Goal: Task Accomplishment & Management: Complete application form

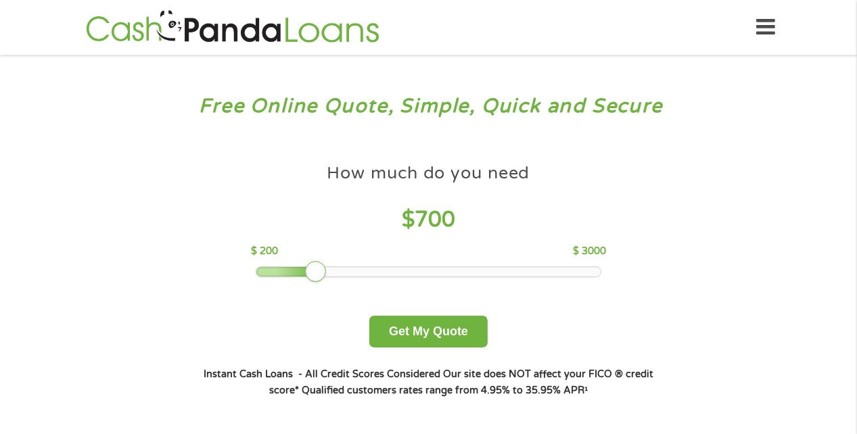
click at [320, 268] on div at bounding box center [428, 271] width 344 height 9
click at [299, 274] on div at bounding box center [428, 271] width 344 height 9
drag, startPoint x: 285, startPoint y: 274, endPoint x: 295, endPoint y: 272, distance: 10.2
click at [295, 272] on div at bounding box center [304, 272] width 22 height 22
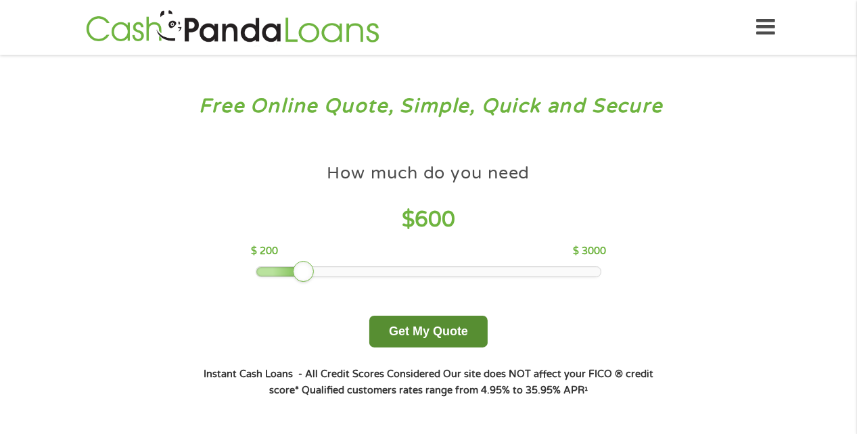
click at [421, 328] on button "Get My Quote" at bounding box center [428, 332] width 118 height 32
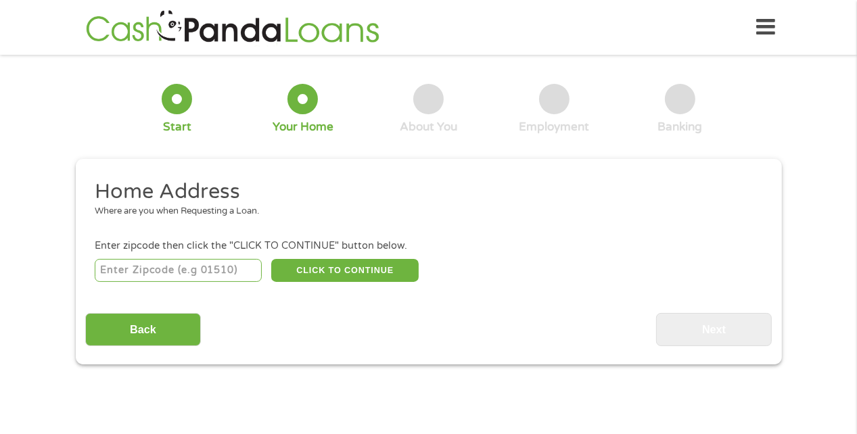
click at [122, 271] on input "number" at bounding box center [178, 270] width 167 height 23
type input "95988"
click at [343, 269] on button "CLICK TO CONTINUE" at bounding box center [344, 270] width 147 height 23
type input "95988"
type input "Willows"
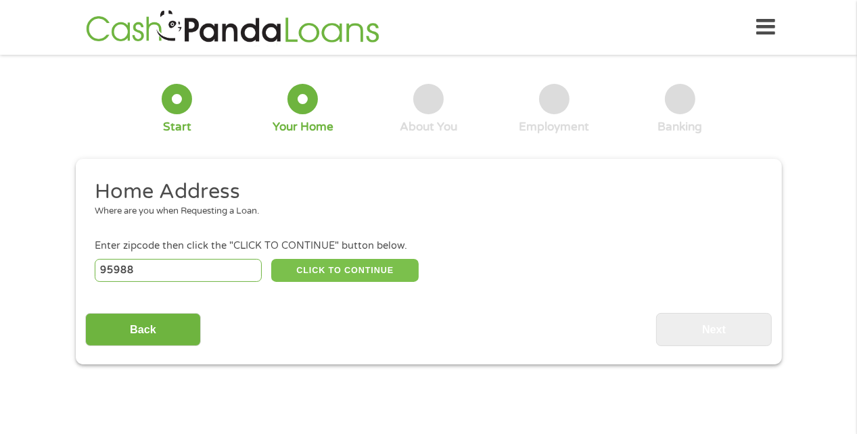
select select "California"
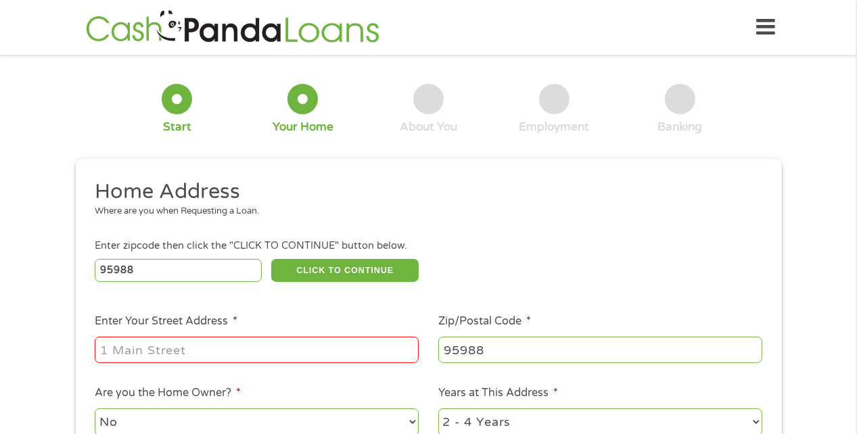
click at [116, 358] on input "Enter Your Street Address *" at bounding box center [257, 350] width 324 height 26
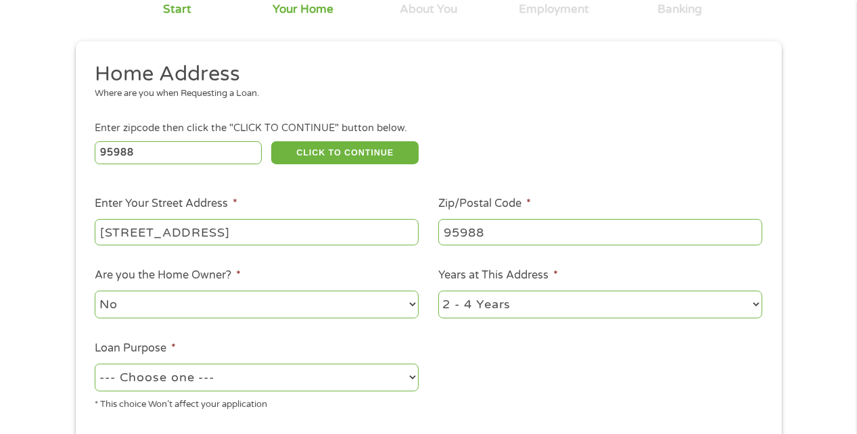
scroll to position [135, 0]
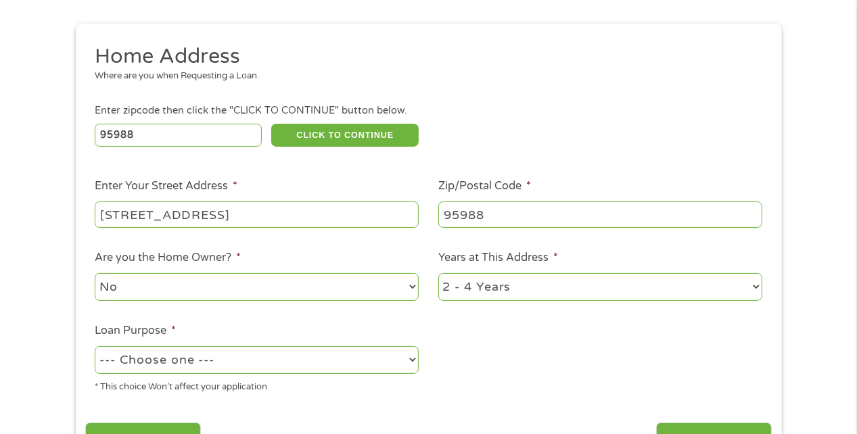
type input "1340 w sycamore st apt 110"
click at [755, 287] on select "1 Year or less 1 - 2 Years 2 - 4 Years Over 4 Years" at bounding box center [600, 287] width 324 height 28
select select "60months"
click at [438, 274] on select "1 Year or less 1 - 2 Years 2 - 4 Years Over 4 Years" at bounding box center [600, 287] width 324 height 28
click at [412, 361] on select "--- Choose one --- Pay Bills Debt Consolidation Home Improvement Major Purchase…" at bounding box center [257, 360] width 324 height 28
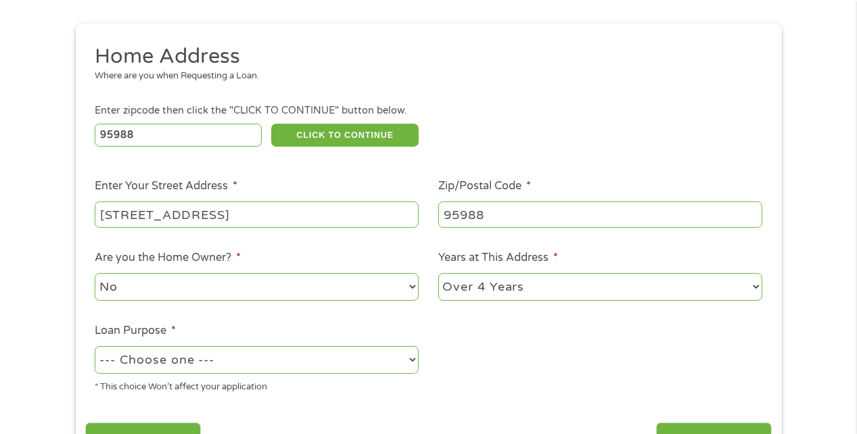
select select "paybills"
click at [95, 348] on select "--- Choose one --- Pay Bills Debt Consolidation Home Improvement Major Purchase…" at bounding box center [257, 360] width 324 height 28
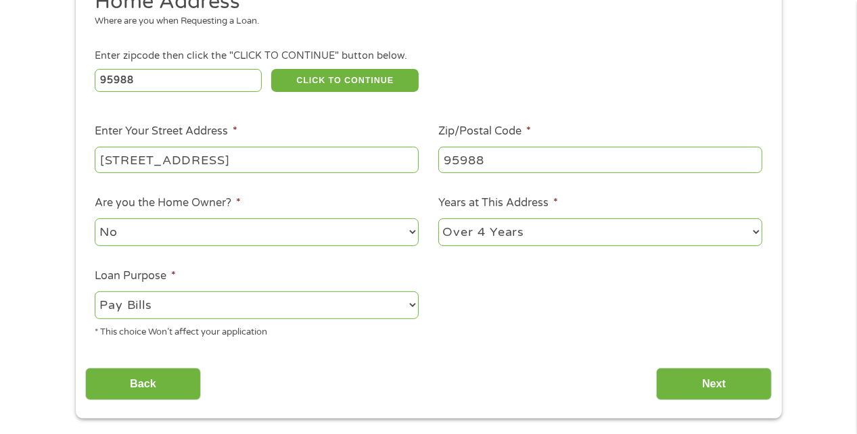
scroll to position [270, 0]
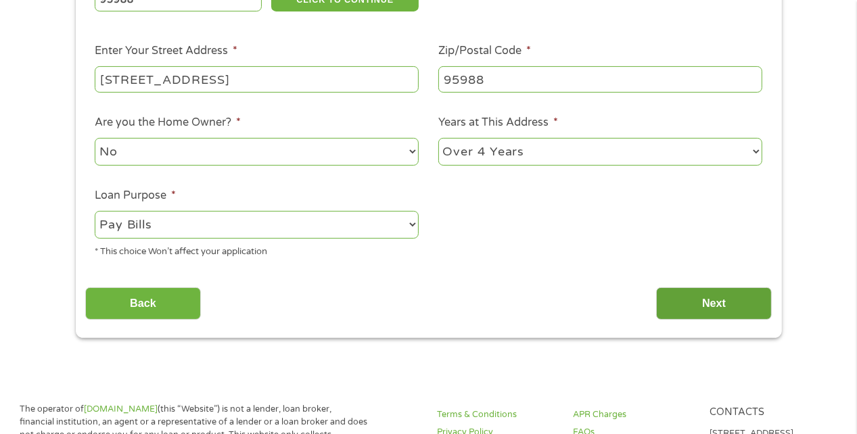
click at [709, 304] on input "Next" at bounding box center [714, 303] width 116 height 33
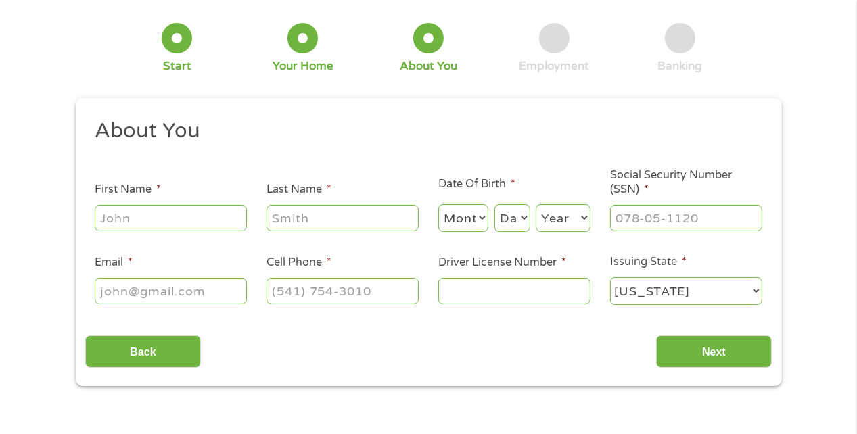
scroll to position [0, 0]
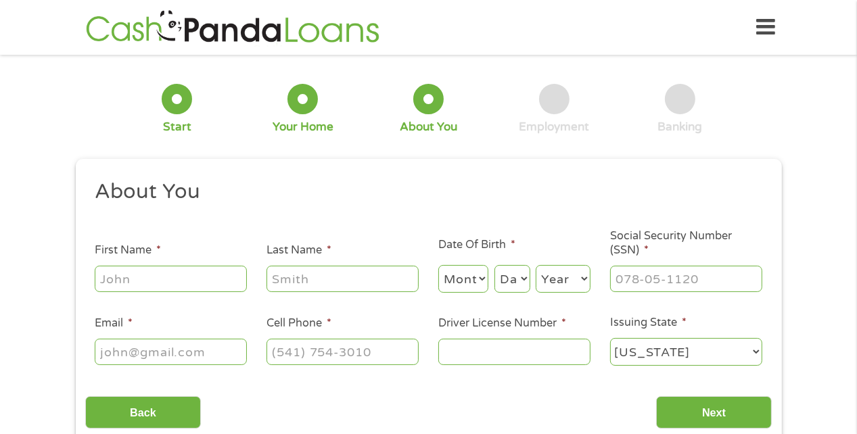
click at [110, 277] on input "First Name *" at bounding box center [171, 279] width 152 height 26
type input "claude"
click at [285, 274] on input "Last Name *" at bounding box center [342, 279] width 152 height 26
type input "land"
click at [474, 277] on select "Month 1 2 3 4 5 6 7 8 9 10 11 12" at bounding box center [463, 279] width 51 height 28
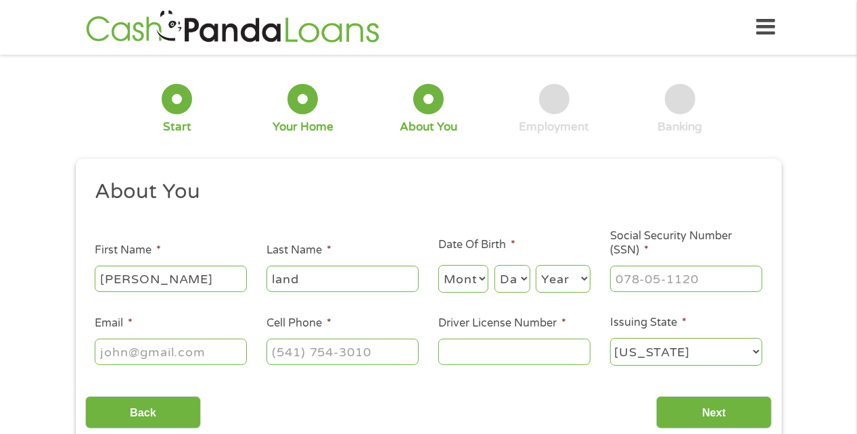
select select "5"
click at [438, 266] on select "Month 1 2 3 4 5 6 7 8 9 10 11 12" at bounding box center [463, 279] width 51 height 28
click at [517, 279] on select "Day 1 2 3 4 5 6 7 8 9 10 11 12 13 14 15 16 17 18 19 20 21 22 23 24 25 26 27 28 …" at bounding box center [512, 279] width 36 height 28
select select "15"
click at [494, 266] on select "Day 1 2 3 4 5 6 7 8 9 10 11 12 13 14 15 16 17 18 19 20 21 22 23 24 25 26 27 28 …" at bounding box center [512, 279] width 36 height 28
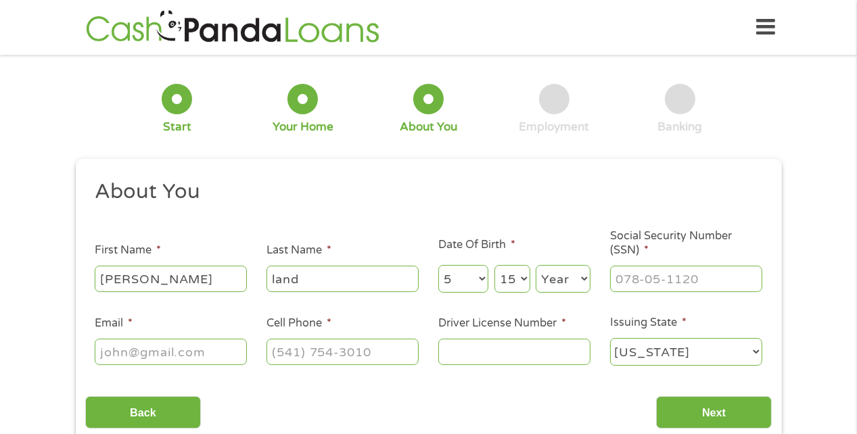
click at [583, 277] on select "Year 2007 2006 2005 2004 2003 2002 2001 2000 1999 1998 1997 1996 1995 1994 1993…" at bounding box center [562, 279] width 55 height 28
select select "1953"
click at [535, 266] on select "Year 2007 2006 2005 2004 2003 2002 2001 2000 1999 1998 1997 1996 1995 1994 1993…" at bounding box center [562, 279] width 55 height 28
click at [619, 276] on input "___-__-____" at bounding box center [686, 279] width 152 height 26
type input "557-90-4754"
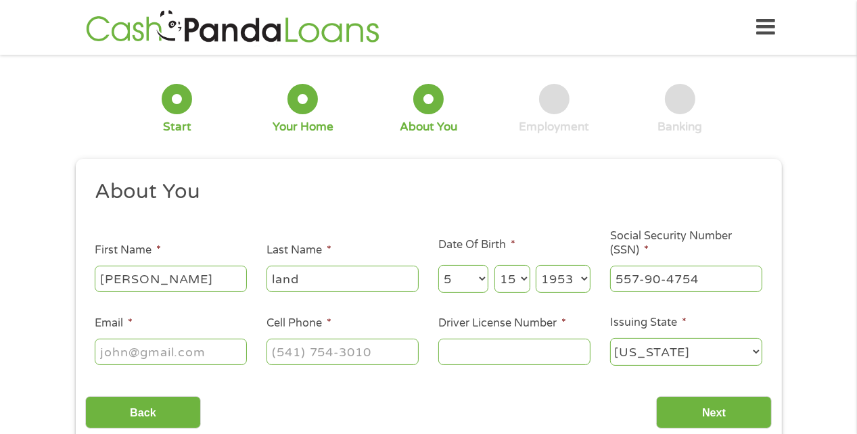
click at [108, 355] on input "Email *" at bounding box center [171, 352] width 152 height 26
type input "calman6161@gmail.com"
click at [283, 350] on input "(___) ___-____" at bounding box center [342, 352] width 152 height 26
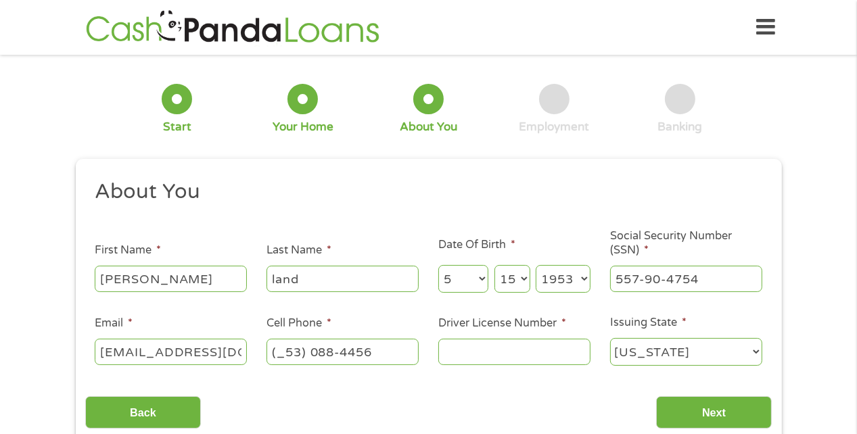
click at [300, 350] on input "(_53) 088-4456" at bounding box center [342, 352] width 152 height 26
type input "(_08) 844-56__"
click at [297, 374] on ul "About You This field is hidden when viewing the form Title * --- Choose one ---…" at bounding box center [428, 277] width 686 height 199
click at [274, 348] on input "(___) ___-____" at bounding box center [342, 352] width 152 height 26
type input "(530) ___-____"
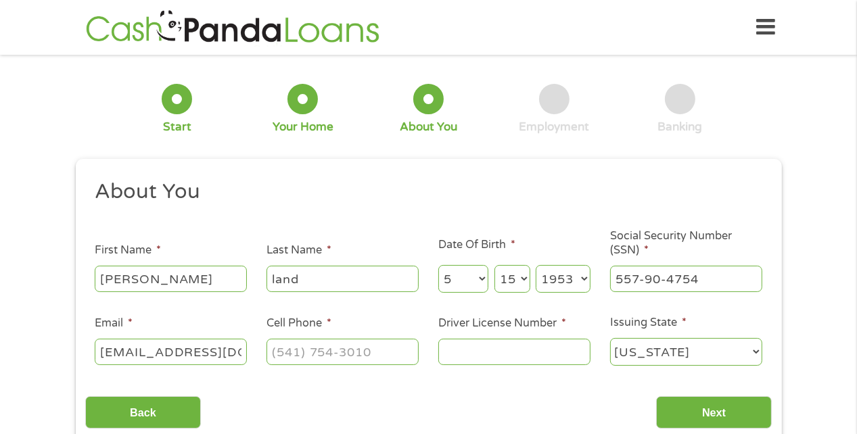
type input "(___) ___-____"
type input "(530) ___-____"
click at [283, 349] on input "(8__) ___-____" at bounding box center [342, 352] width 152 height 26
type input "(530) 884-4568"
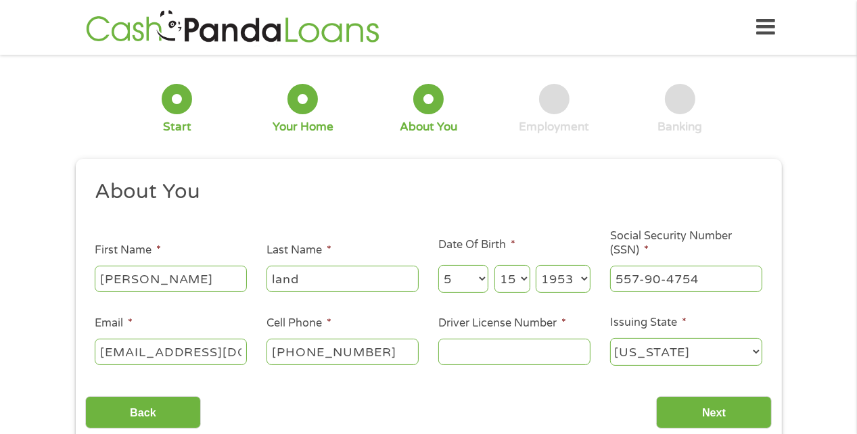
click at [448, 358] on input "Driver License Number *" at bounding box center [514, 352] width 152 height 26
type input "ao735314"
click at [706, 409] on input "Next" at bounding box center [714, 412] width 116 height 33
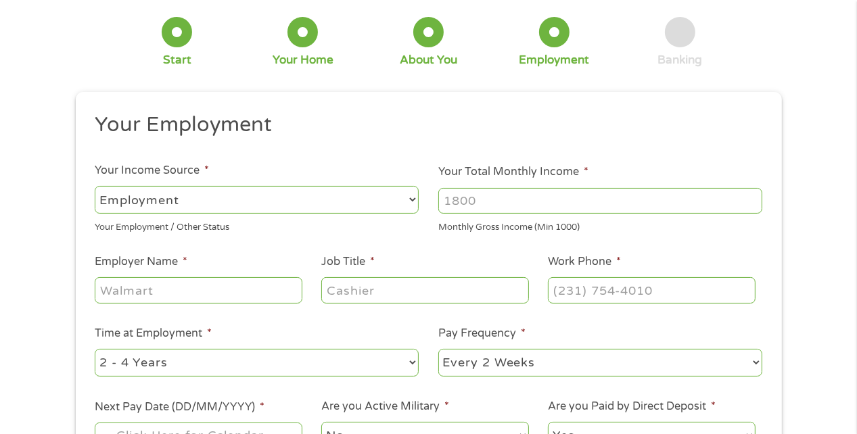
scroll to position [203, 0]
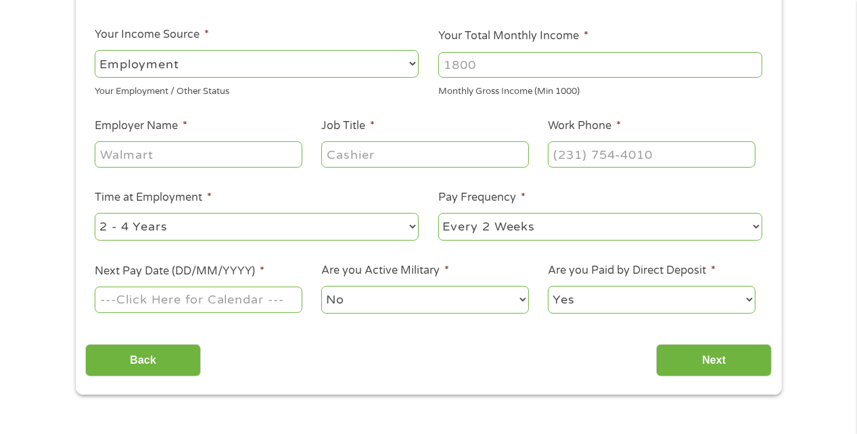
click at [755, 226] on select "--- Choose one --- Every 2 Weeks Every Week Monthly Semi-Monthly" at bounding box center [600, 227] width 324 height 28
select select "monthly"
click at [438, 214] on select "--- Choose one --- Every 2 Weeks Every Week Monthly Semi-Monthly" at bounding box center [600, 227] width 324 height 28
click at [411, 229] on select "--- Choose one --- 1 Year or less 1 - 2 Years 2 - 4 Years Over 4 Years" at bounding box center [257, 227] width 324 height 28
select select "60months"
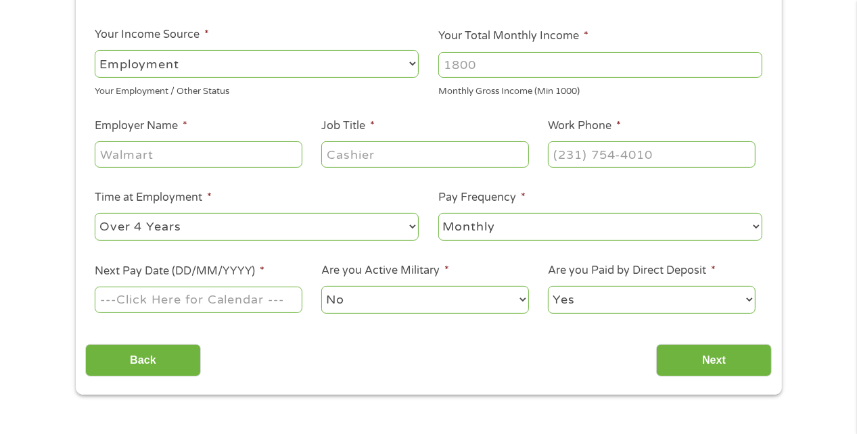
click at [95, 214] on select "--- Choose one --- 1 Year or less 1 - 2 Years 2 - 4 Years Over 4 Years" at bounding box center [257, 227] width 324 height 28
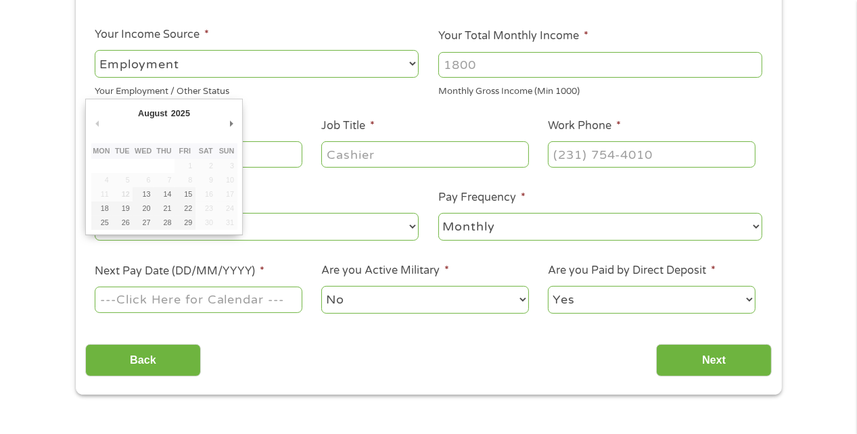
click at [224, 302] on input "Next Pay Date (DD/MM/YYYY) *" at bounding box center [198, 300] width 207 height 26
type input "03/09/2025"
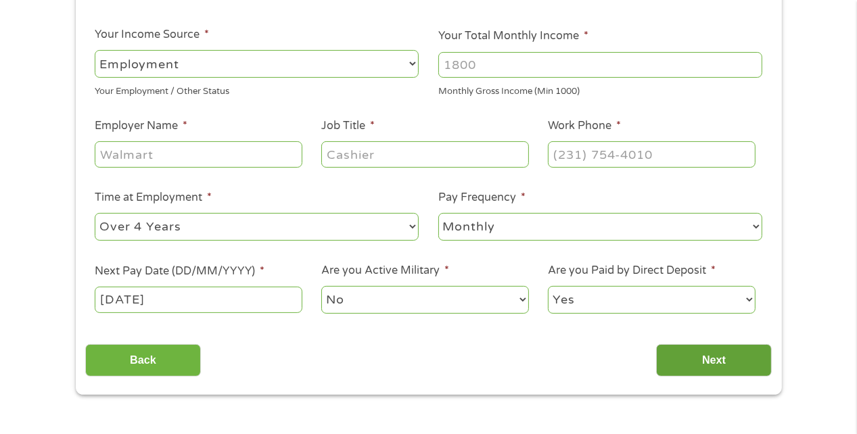
drag, startPoint x: 710, startPoint y: 355, endPoint x: 633, endPoint y: 354, distance: 77.1
click at [708, 355] on input "Next" at bounding box center [714, 360] width 116 height 33
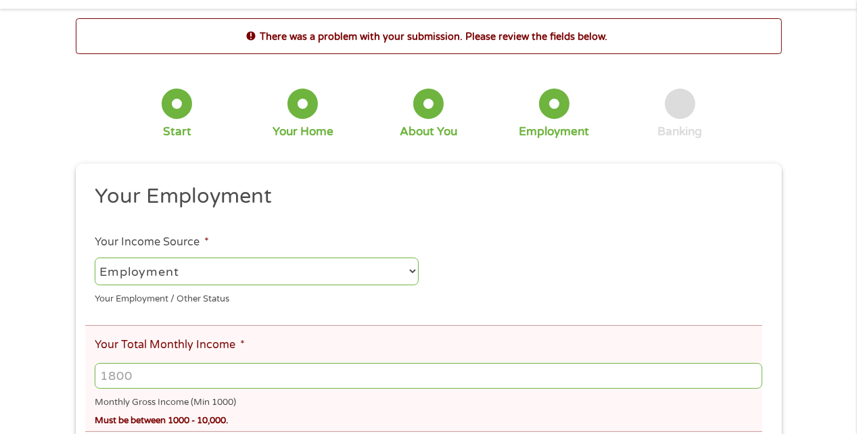
scroll to position [0, 0]
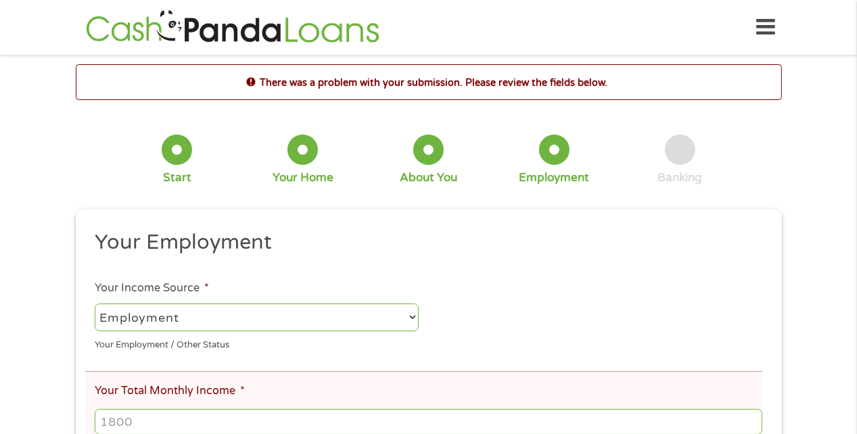
click at [411, 319] on select "--- Choose one --- Employment Self Employed Benefits" at bounding box center [257, 318] width 324 height 28
select select "benefits"
click at [95, 304] on select "--- Choose one --- Employment Self Employed Benefits" at bounding box center [257, 318] width 324 height 28
type input "Other"
type input "(530) 884-4568"
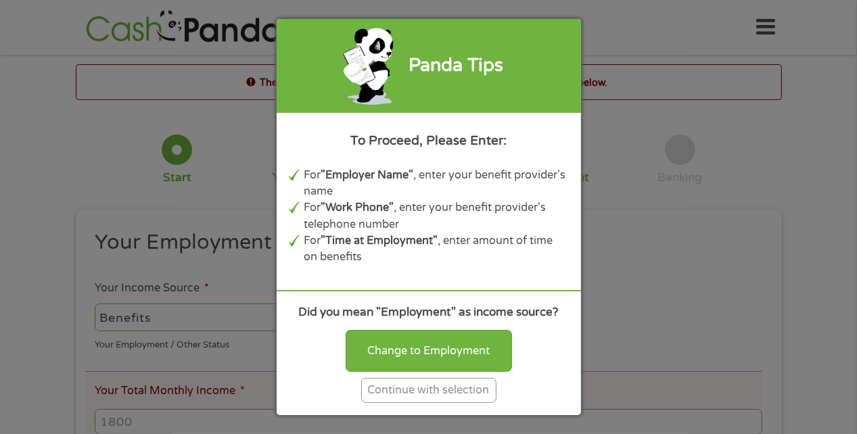
click at [160, 314] on div "Panda Tips To Proceed, Please Enter: For "Employer Name" , enter your benefit p…" at bounding box center [428, 217] width 857 height 434
click at [158, 320] on div "Panda Tips To Proceed, Please Enter: For "Employer Name" , enter your benefit p…" at bounding box center [428, 217] width 857 height 434
drag, startPoint x: 418, startPoint y: 392, endPoint x: 399, endPoint y: 390, distance: 19.0
click at [418, 391] on div "Continue with selection" at bounding box center [428, 390] width 135 height 25
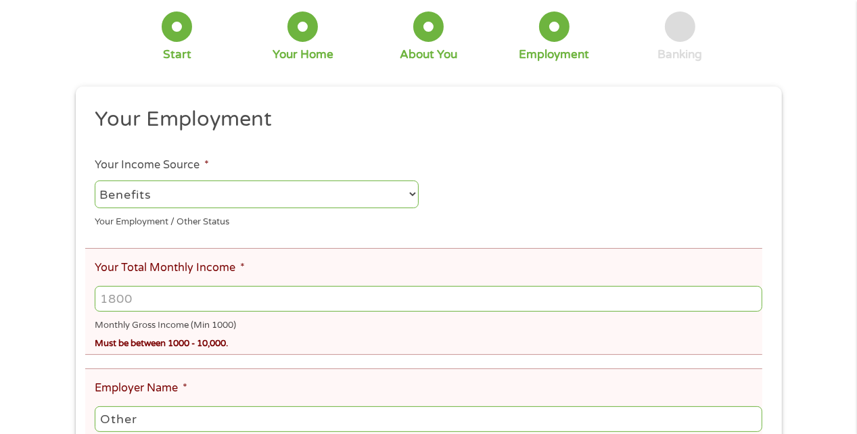
scroll to position [135, 0]
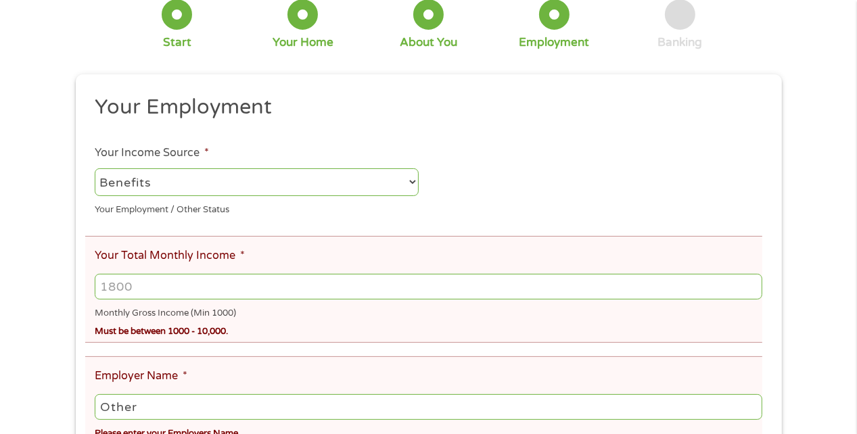
click at [101, 287] on input "Your Total Monthly Income *" at bounding box center [428, 287] width 667 height 26
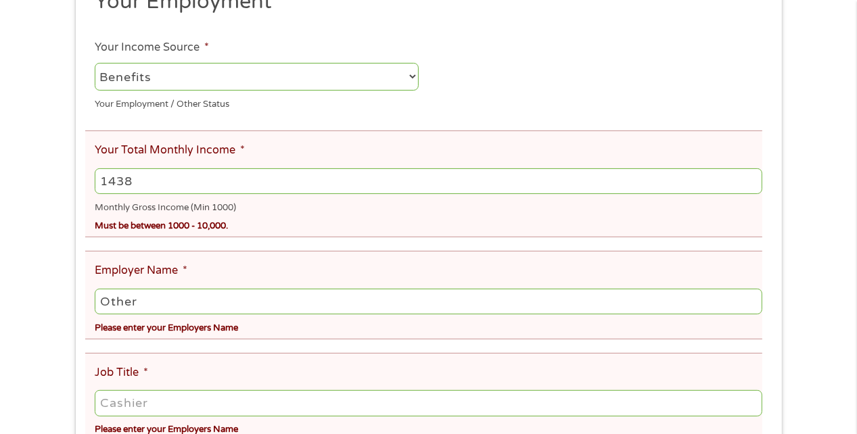
scroll to position [270, 0]
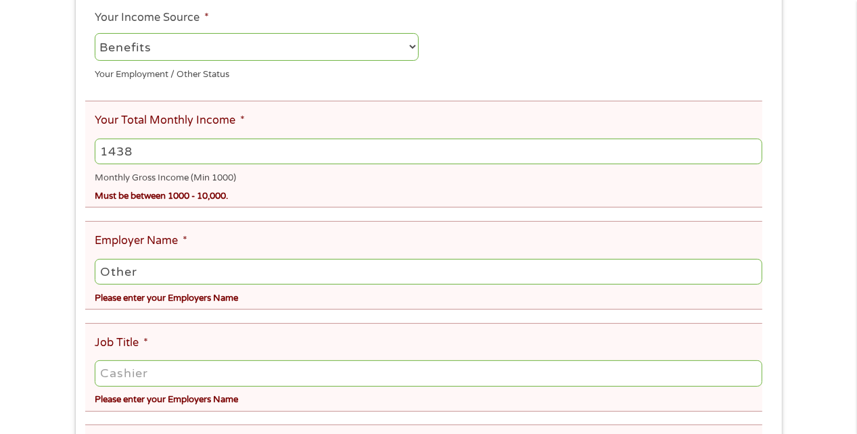
type input "1438"
click at [108, 274] on input "Other" at bounding box center [428, 272] width 667 height 26
click at [145, 274] on input "Other" at bounding box center [428, 272] width 667 height 26
type input "O"
type input "social security"
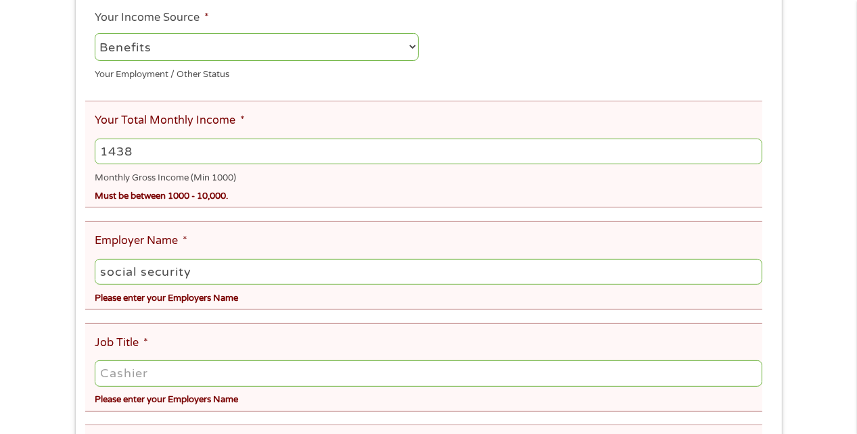
click at [153, 376] on input "Job Title *" at bounding box center [428, 373] width 667 height 26
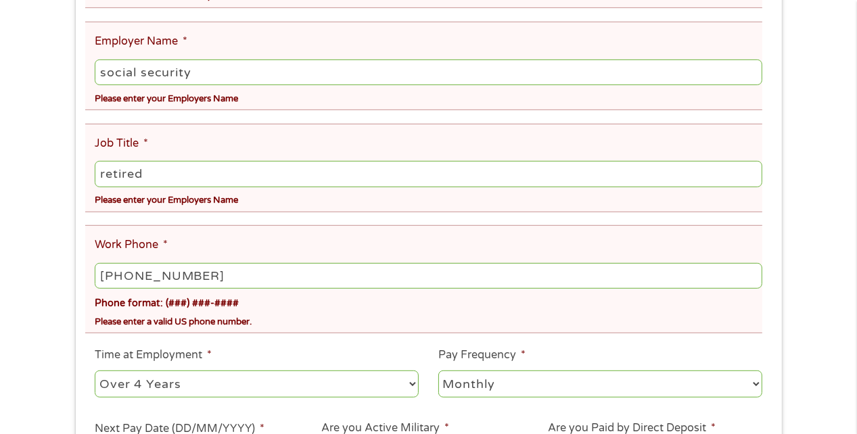
scroll to position [541, 0]
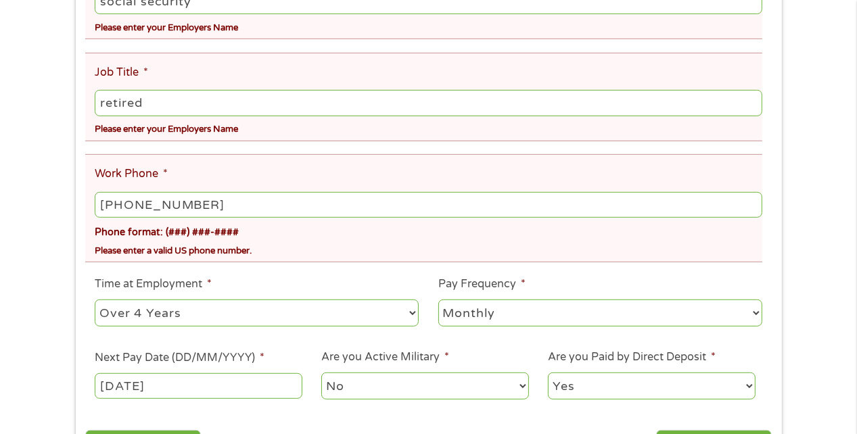
type input "retired"
click at [408, 316] on select "--- Choose one --- 1 Year or less 1 - 2 Years 2 - 4 Years Over 4 Years" at bounding box center [257, 314] width 324 height 28
click at [95, 302] on select "--- Choose one --- 1 Year or less 1 - 2 Years 2 - 4 Years Over 4 Years" at bounding box center [257, 314] width 324 height 28
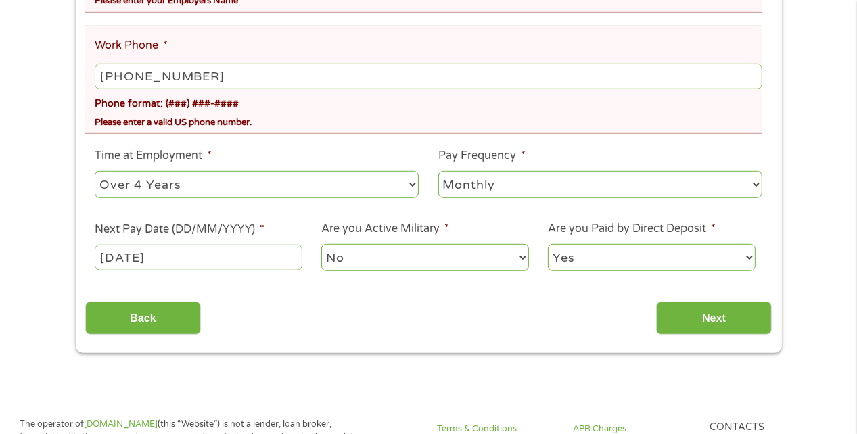
scroll to position [811, 0]
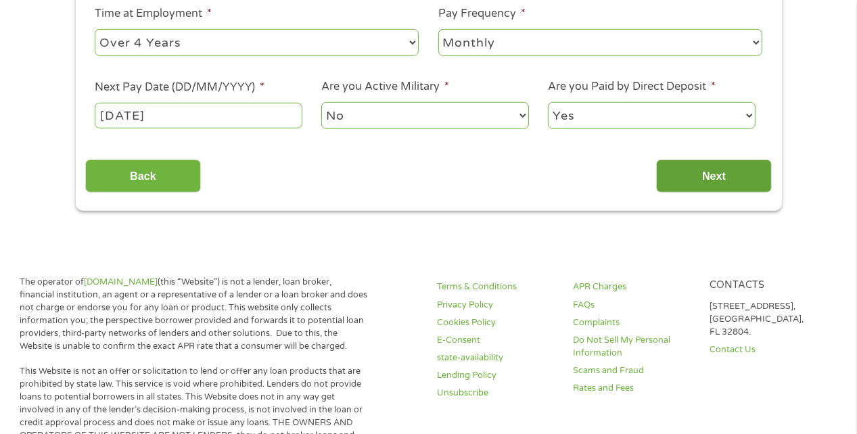
click at [707, 178] on input "Next" at bounding box center [714, 176] width 116 height 33
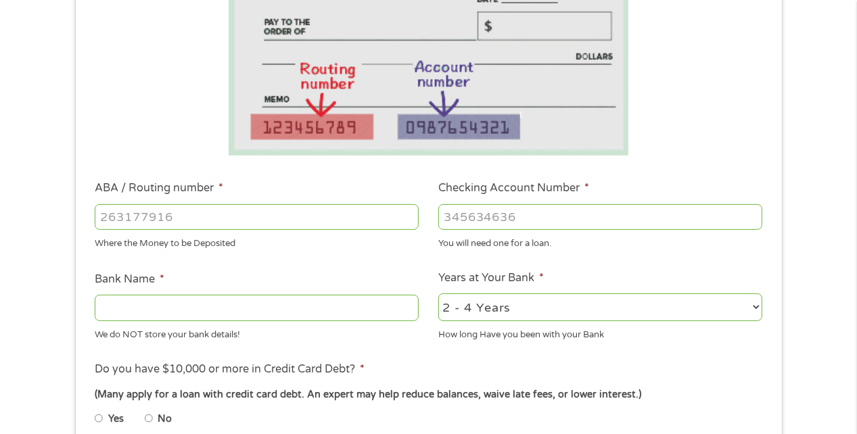
scroll to position [270, 0]
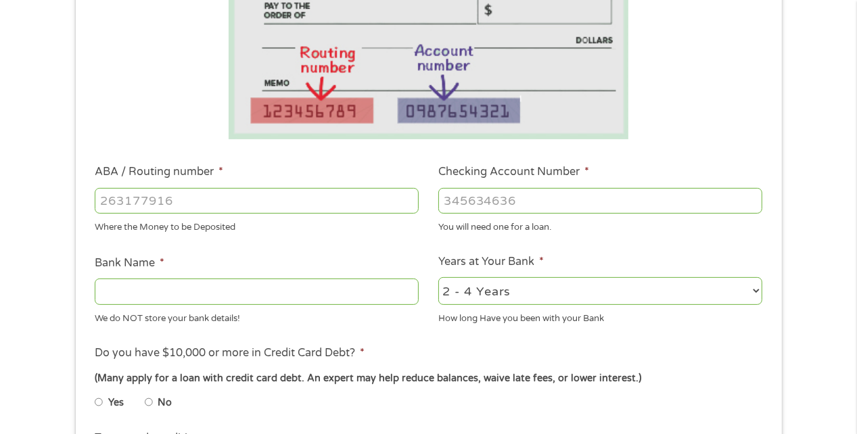
click at [96, 197] on input "ABA / Routing number *" at bounding box center [257, 201] width 324 height 26
type input "121122676"
type input "US BANK NA"
type input "121122676"
click at [445, 198] on input "Checking Account Number *" at bounding box center [600, 201] width 324 height 26
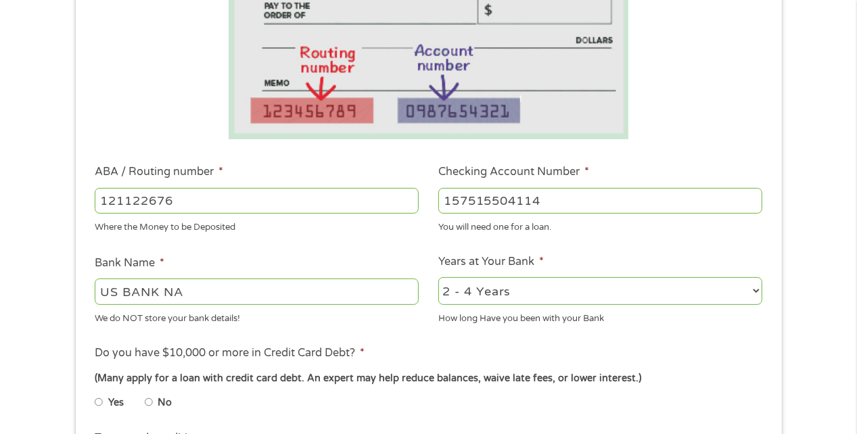
type input "157515504114"
click at [755, 287] on select "2 - 4 Years 6 - 12 Months 1 - 2 Years Over 4 Years" at bounding box center [600, 291] width 324 height 28
select select "60months"
click at [438, 278] on select "2 - 4 Years 6 - 12 Months 1 - 2 Years Over 4 Years" at bounding box center [600, 291] width 324 height 28
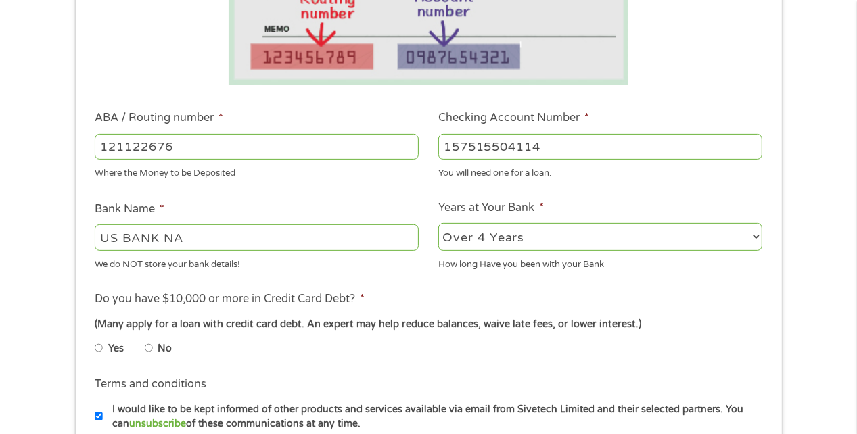
scroll to position [406, 0]
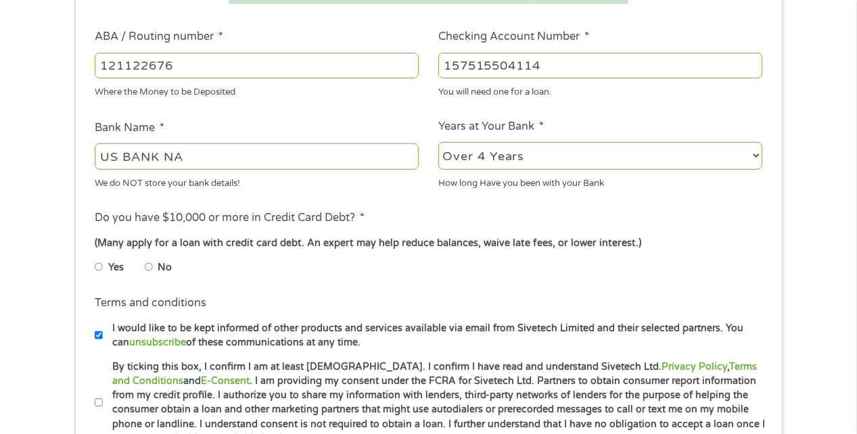
click at [94, 266] on li "Do you have $10,000 or more in Credit Card Debt? * (Many apply for a loan with …" at bounding box center [428, 248] width 686 height 76
click at [101, 269] on input "Yes" at bounding box center [99, 267] width 8 height 22
radio input "true"
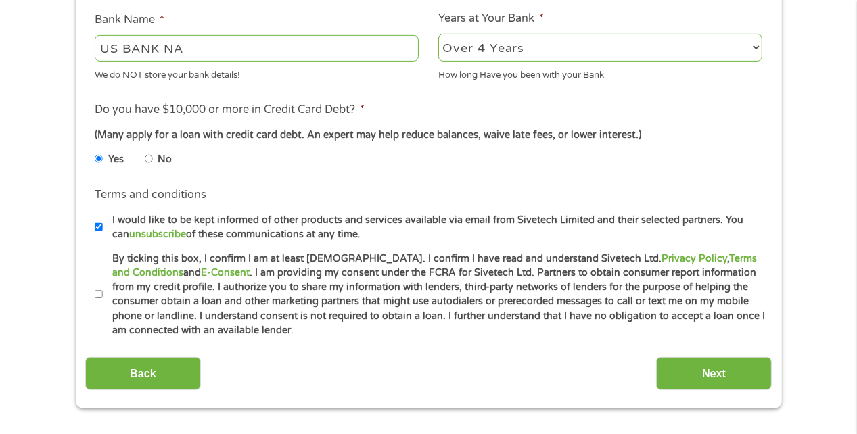
scroll to position [541, 0]
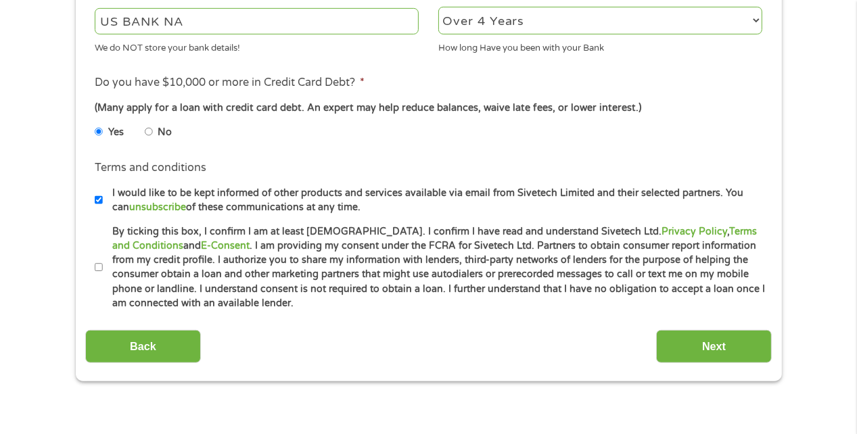
click at [99, 268] on input "By ticking this box, I confirm I am at least 18 years old. I confirm I have rea…" at bounding box center [99, 268] width 8 height 22
checkbox input "true"
drag, startPoint x: 709, startPoint y: 344, endPoint x: 659, endPoint y: 351, distance: 49.8
click at [709, 344] on input "Next" at bounding box center [714, 346] width 116 height 33
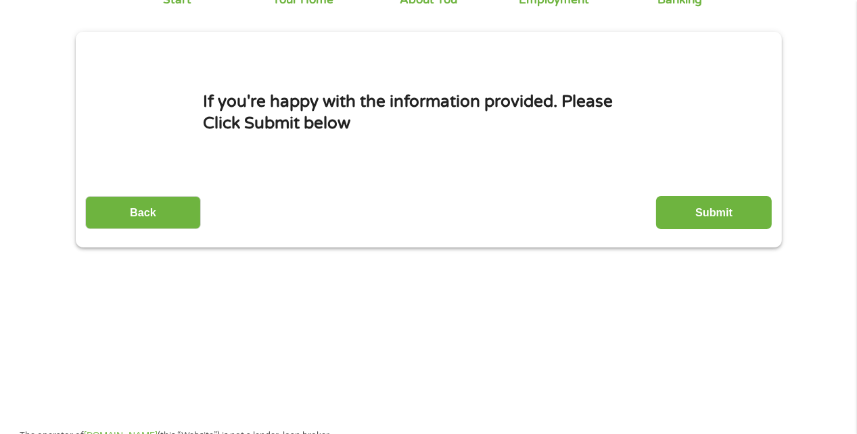
scroll to position [0, 0]
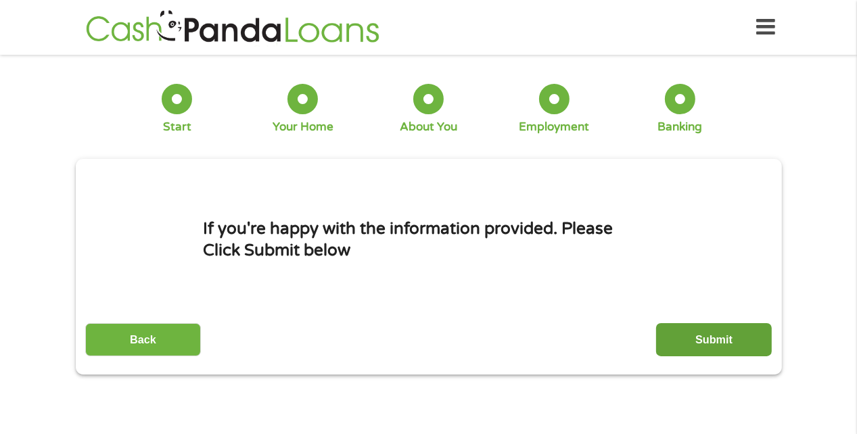
click at [722, 335] on input "Submit" at bounding box center [714, 339] width 116 height 33
